Goal: Transaction & Acquisition: Book appointment/travel/reservation

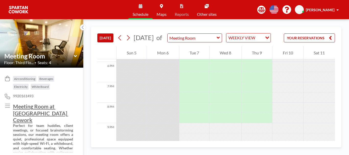
scroll to position [350, 0]
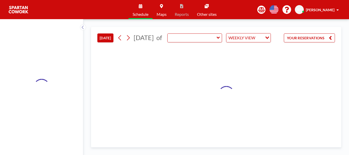
type input "Meeting Room"
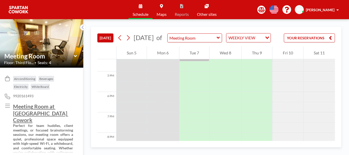
scroll to position [332, 0]
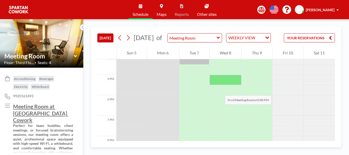
click at [220, 85] on div at bounding box center [225, 80] width 32 height 10
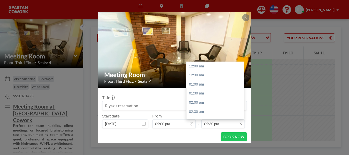
scroll to position [318, 0]
click at [202, 78] on div "06:00 pm" at bounding box center [216, 75] width 60 height 9
type input "06:00 pm"
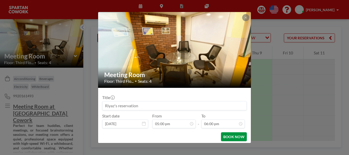
scroll to position [327, 0]
click at [231, 137] on button "BOOK NOW" at bounding box center [234, 136] width 26 height 9
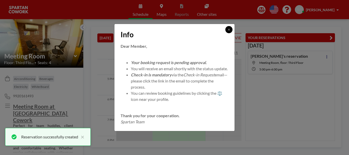
click at [230, 29] on button at bounding box center [228, 29] width 7 height 7
